Goal: Information Seeking & Learning: Learn about a topic

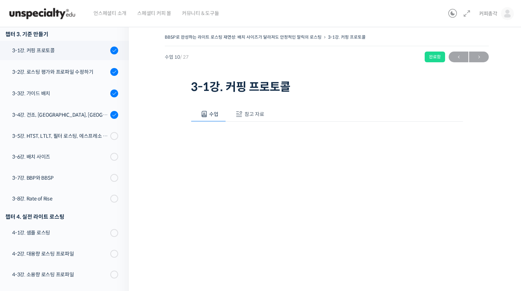
click at [253, 113] on span "참고 자료" at bounding box center [255, 114] width 20 height 6
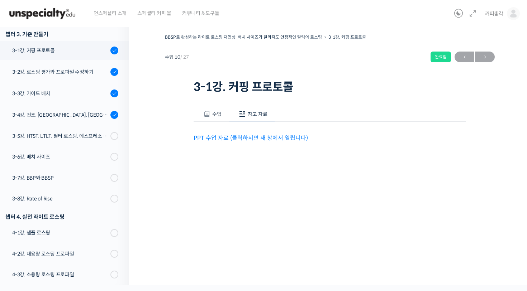
click at [266, 139] on link "PPT 수업 자료 (클릭하시면 새 창에서 열립니다)" at bounding box center [250, 138] width 114 height 8
click at [210, 116] on button "수업" at bounding box center [210, 114] width 35 height 15
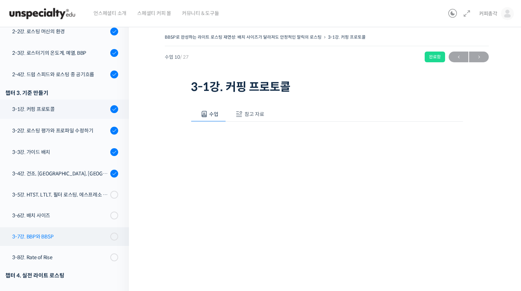
scroll to position [262, 0]
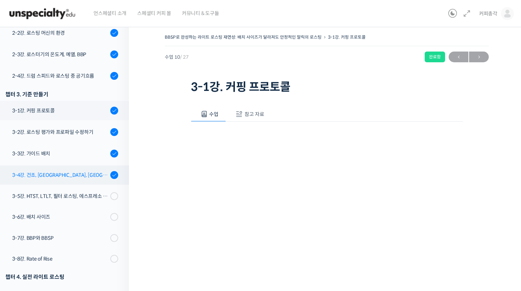
click at [79, 175] on div "3-4강. 건조, [GEOGRAPHIC_DATA], [GEOGRAPHIC_DATA] 구간의 화력 분배" at bounding box center [60, 175] width 96 height 8
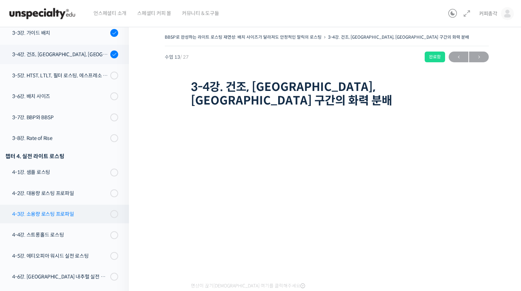
scroll to position [400, 0]
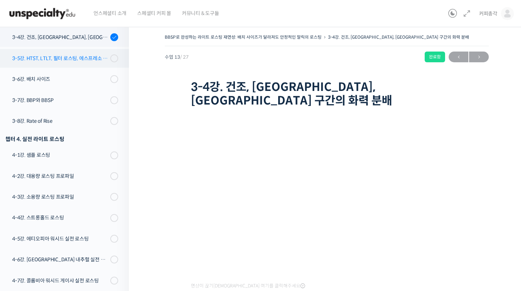
click at [85, 55] on div "3-5강. HTST, LTLT, 필터 로스팅, 에스프레소 로스팅" at bounding box center [60, 58] width 96 height 8
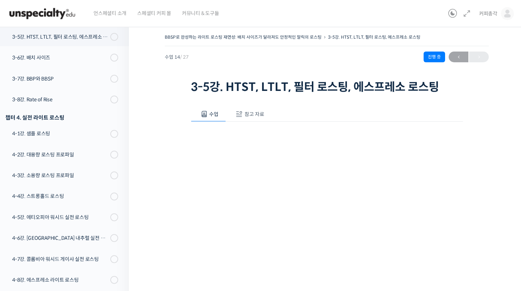
scroll to position [421, 0]
click at [249, 110] on button "참고 자료" at bounding box center [249, 114] width 46 height 15
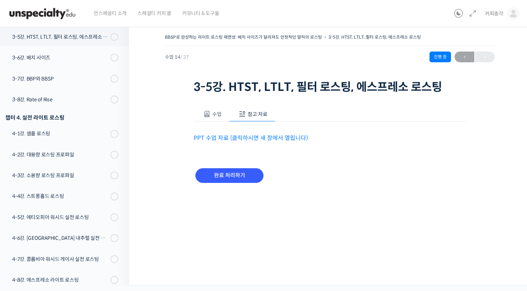
click at [252, 137] on link "PPT 수업 자료 (클릭하시면 새 창에서 열립니다)" at bounding box center [250, 138] width 114 height 8
click at [207, 114] on span at bounding box center [206, 114] width 7 height 7
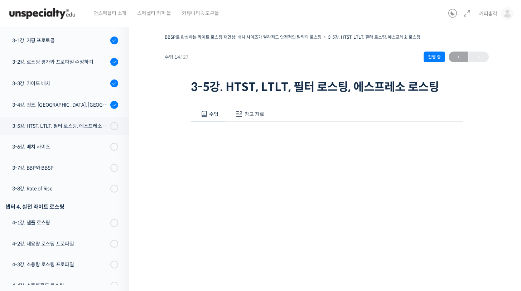
scroll to position [41, 0]
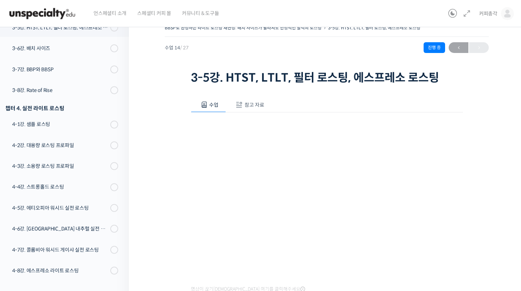
scroll to position [23, 0]
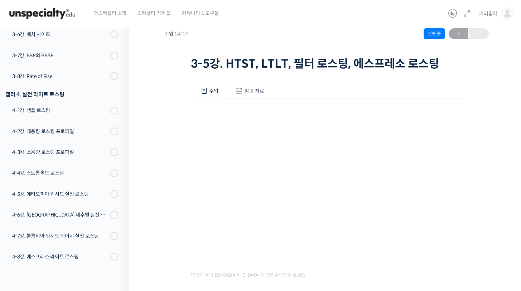
click at [242, 90] on span at bounding box center [239, 90] width 7 height 7
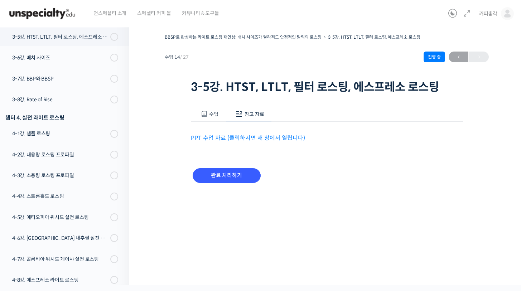
scroll to position [0, 0]
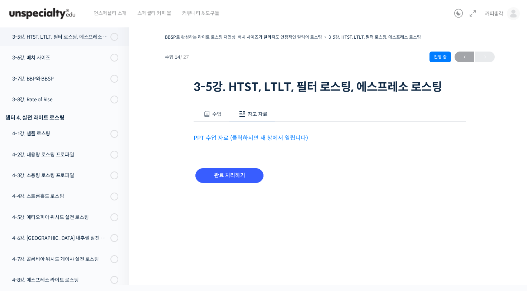
click at [237, 136] on link "PPT 수업 자료 (클릭하시면 새 창에서 열립니다)" at bounding box center [250, 138] width 114 height 8
click at [215, 110] on button "수업" at bounding box center [210, 114] width 35 height 15
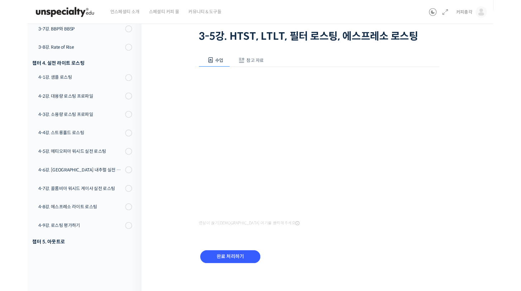
scroll to position [72, 0]
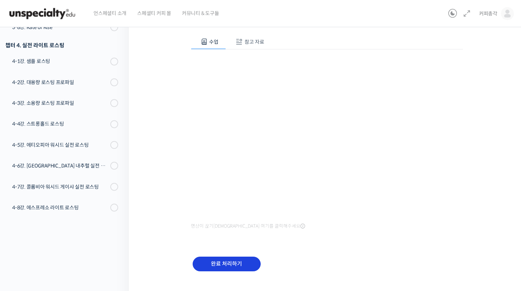
click at [244, 268] on input "완료 처리하기" at bounding box center [227, 264] width 68 height 15
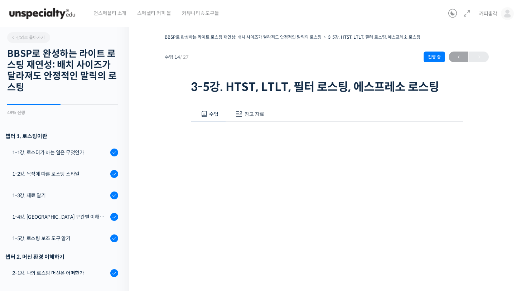
scroll to position [421, 0]
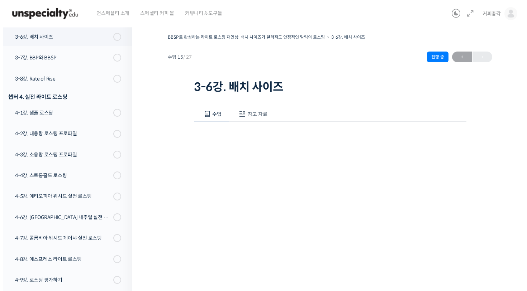
scroll to position [443, 0]
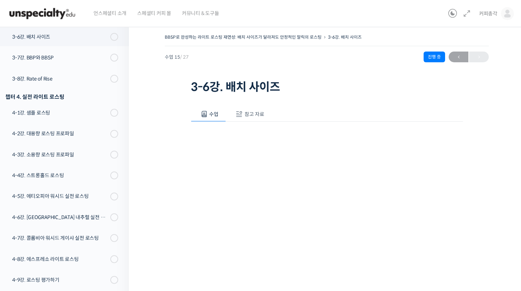
click at [256, 115] on span "참고 자료" at bounding box center [255, 114] width 20 height 6
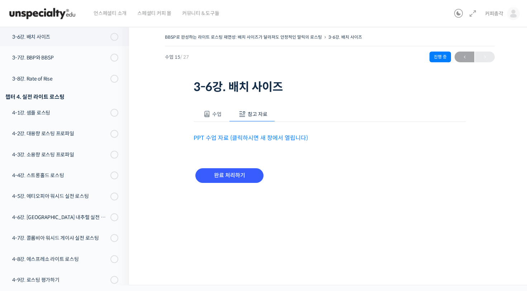
click at [238, 139] on link "PPT 수업 자료 (클릭하시면 새 창에서 열립니다)" at bounding box center [250, 138] width 114 height 8
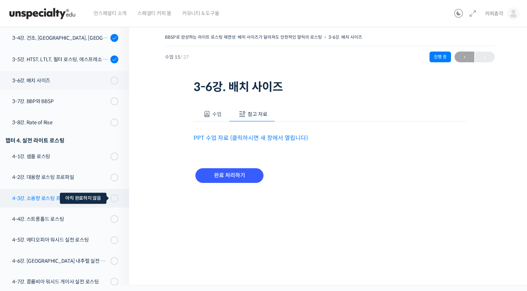
scroll to position [450, 0]
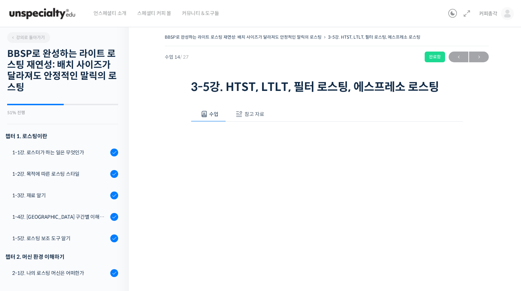
scroll to position [421, 0]
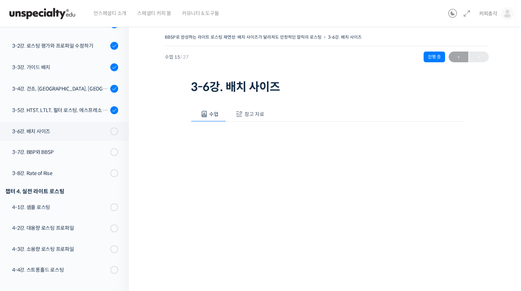
click at [250, 114] on span "참고 자료" at bounding box center [255, 114] width 20 height 6
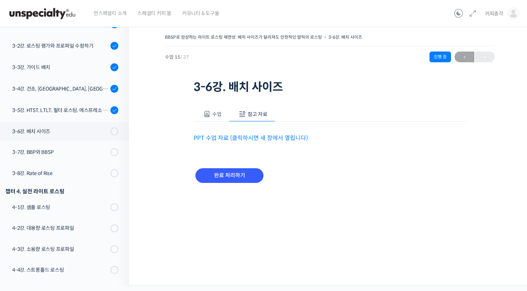
click at [210, 111] on button "수업" at bounding box center [210, 114] width 35 height 15
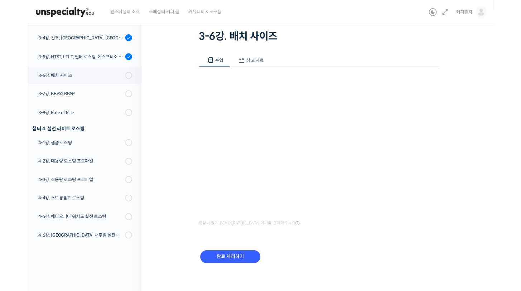
scroll to position [72, 0]
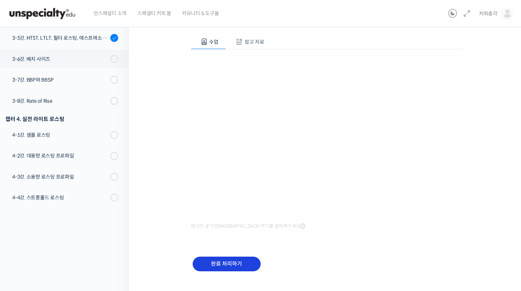
click at [241, 263] on input "완료 처리하기" at bounding box center [227, 264] width 68 height 15
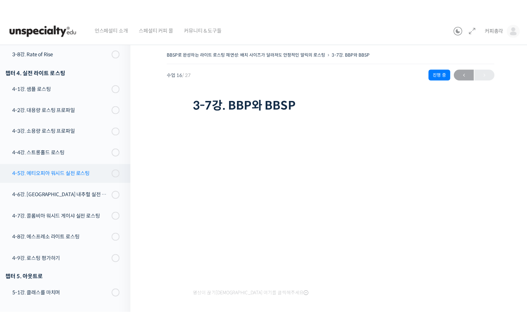
scroll to position [449, 0]
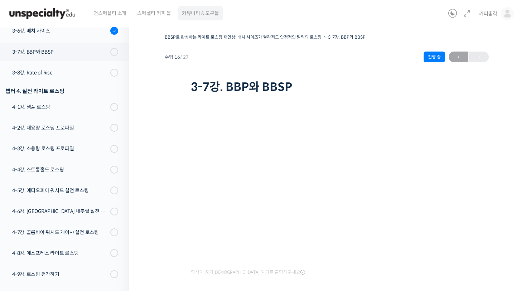
click at [201, 18] on span "커뮤니티 & 도구들" at bounding box center [200, 13] width 37 height 27
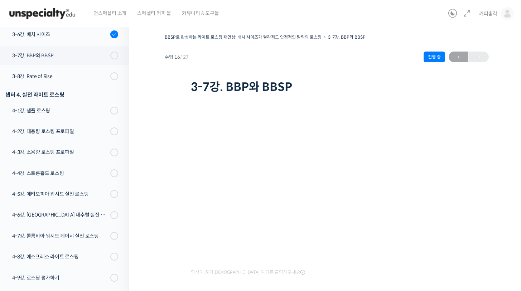
scroll to position [60, 0]
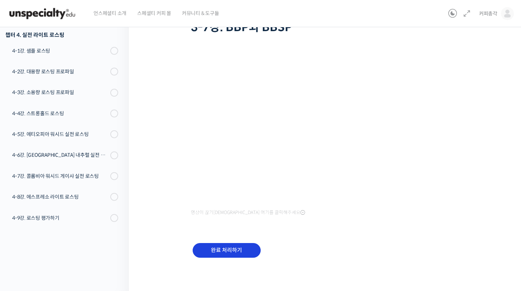
click at [222, 248] on input "완료 처리하기" at bounding box center [227, 250] width 68 height 15
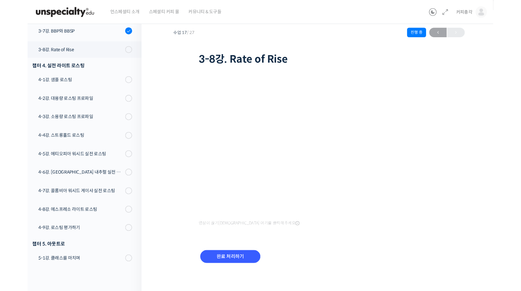
scroll to position [46, 0]
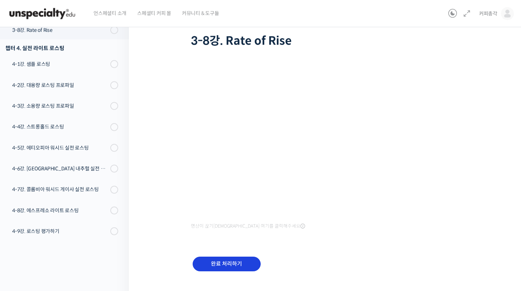
click at [237, 261] on input "완료 처리하기" at bounding box center [227, 264] width 68 height 15
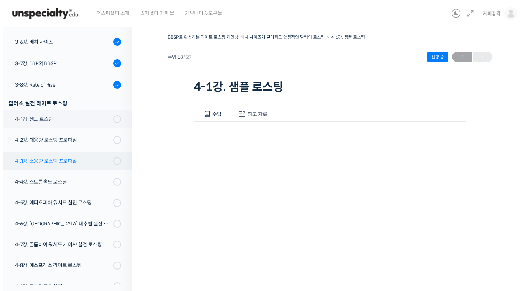
scroll to position [406, 0]
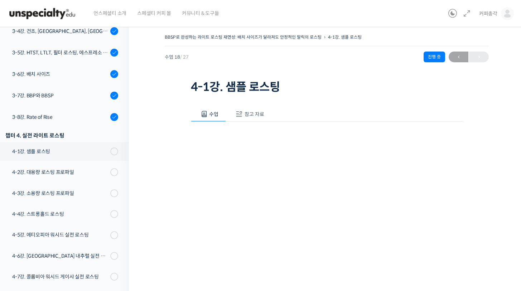
click at [249, 112] on span "참고 자료" at bounding box center [255, 114] width 20 height 6
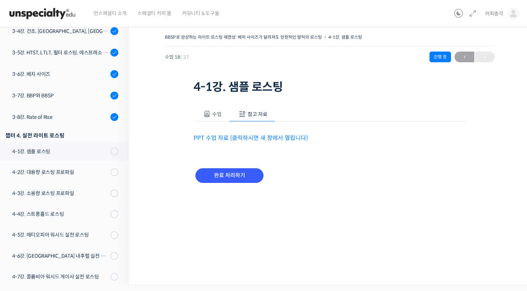
click at [249, 135] on link "PPT 수업 자료 (클릭하시면 새 창에서 열립니다)" at bounding box center [250, 138] width 114 height 8
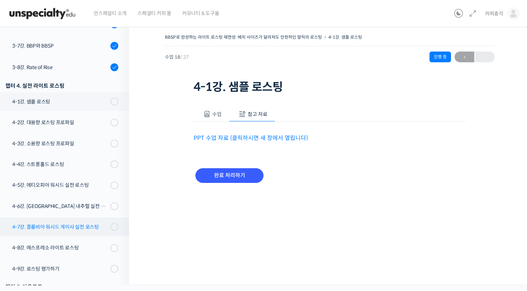
scroll to position [487, 0]
